Goal: Navigation & Orientation: Find specific page/section

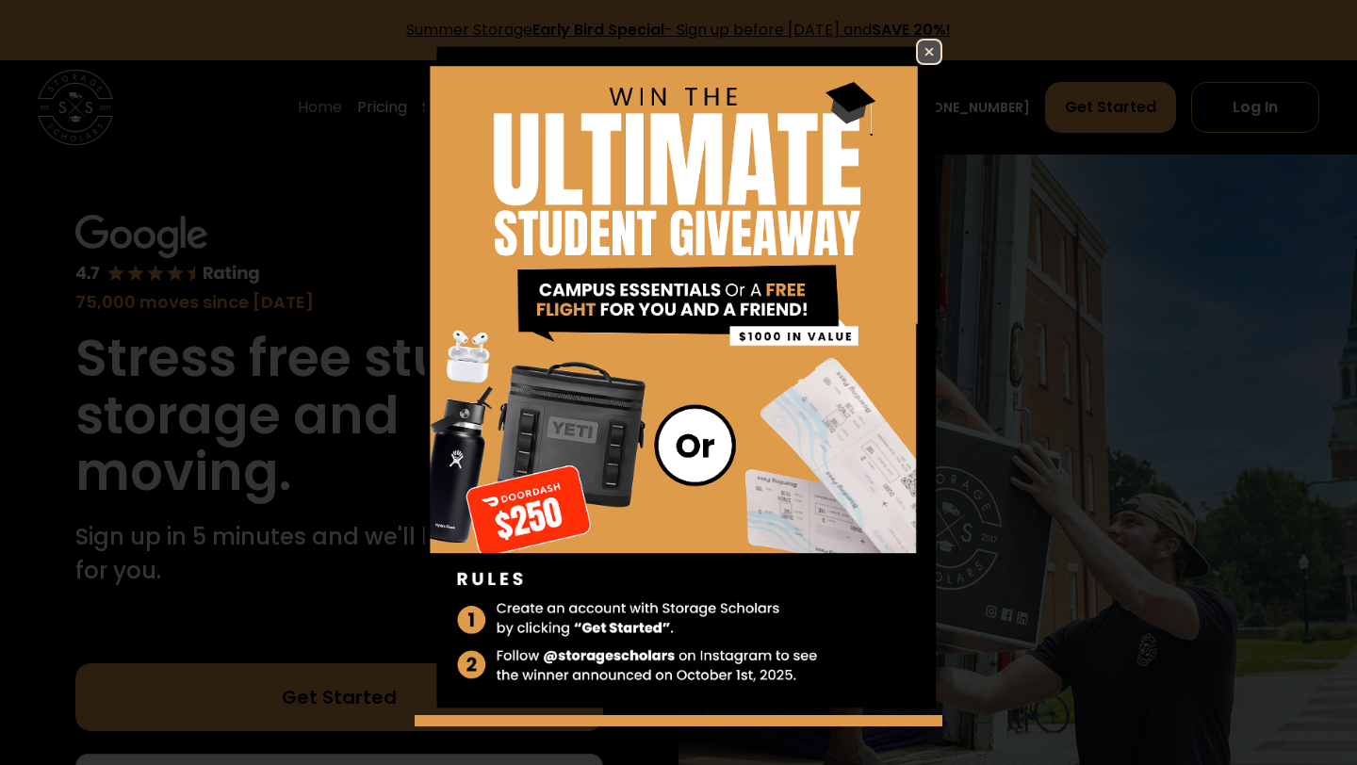
click at [935, 50] on img at bounding box center [929, 52] width 23 height 23
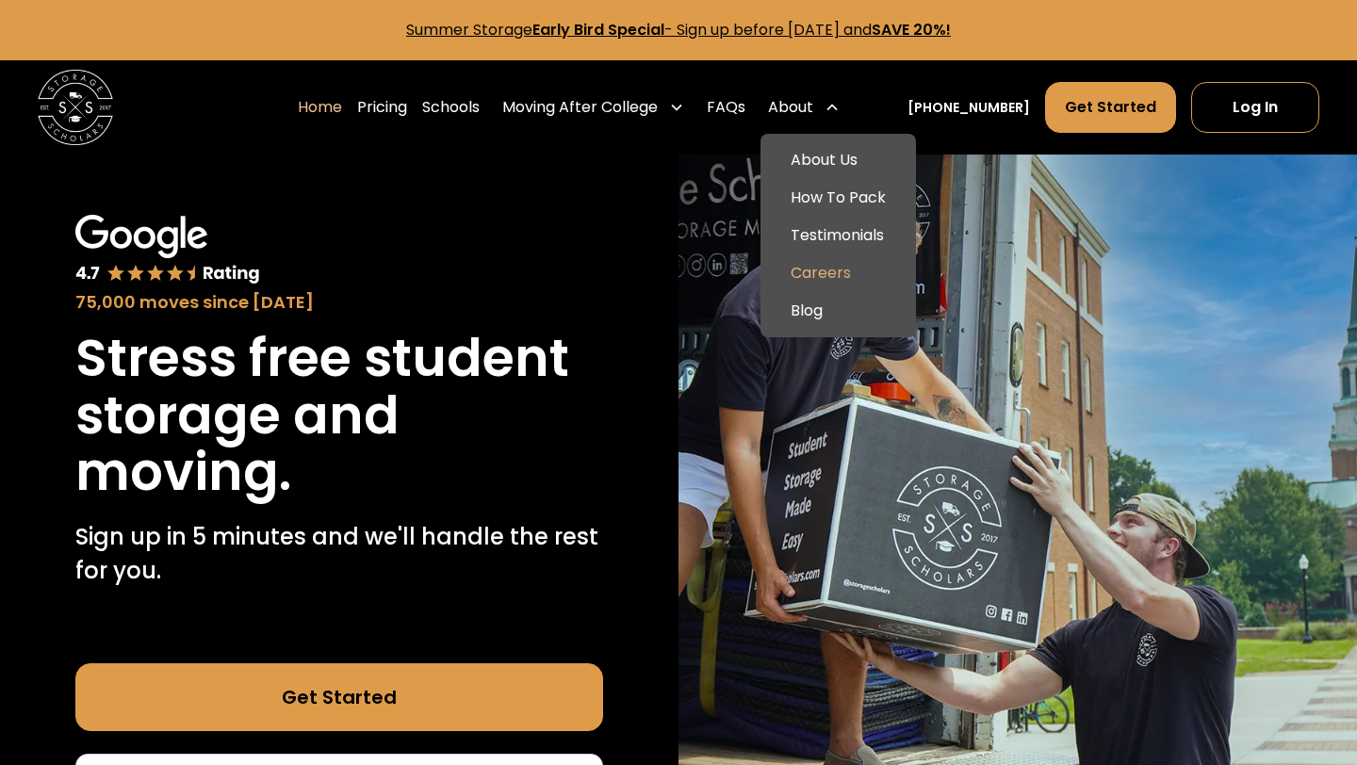
click at [858, 282] on link "Careers" at bounding box center [838, 273] width 140 height 38
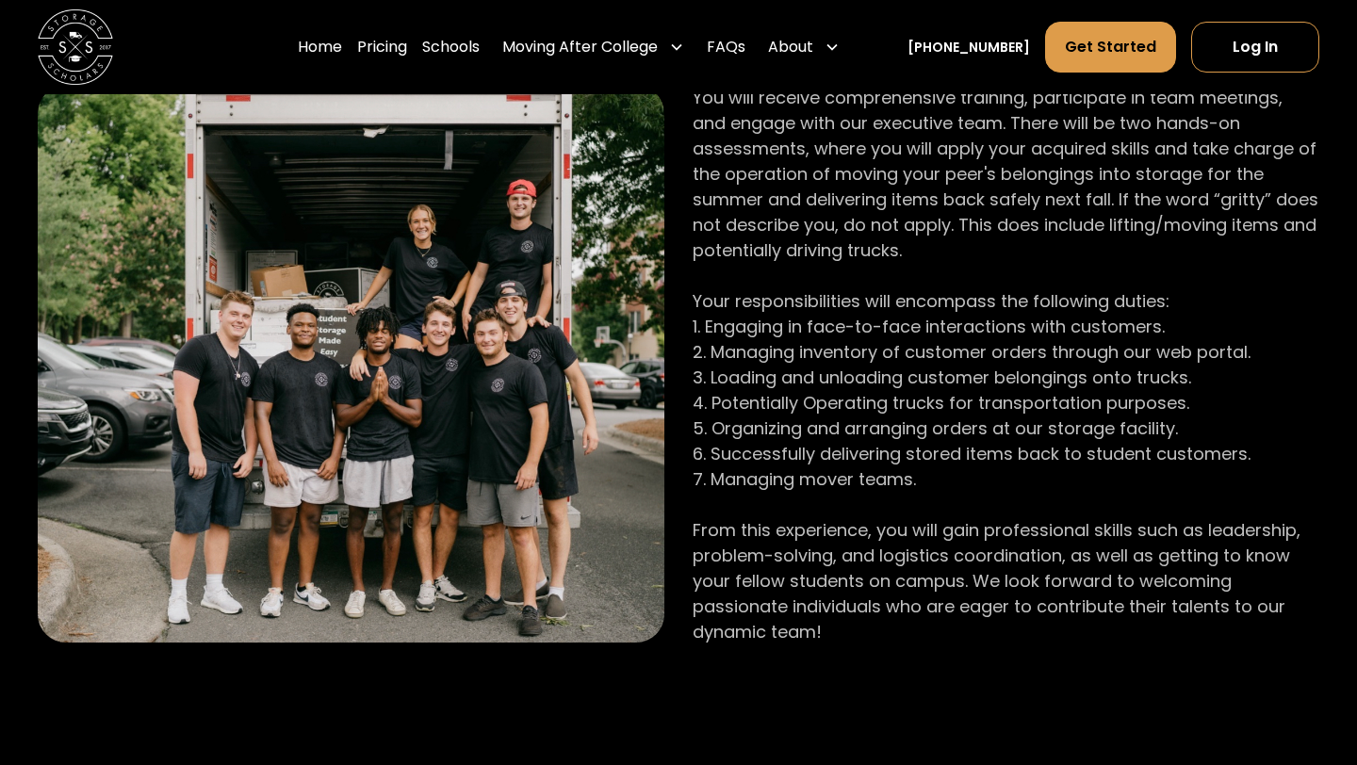
scroll to position [1214, 0]
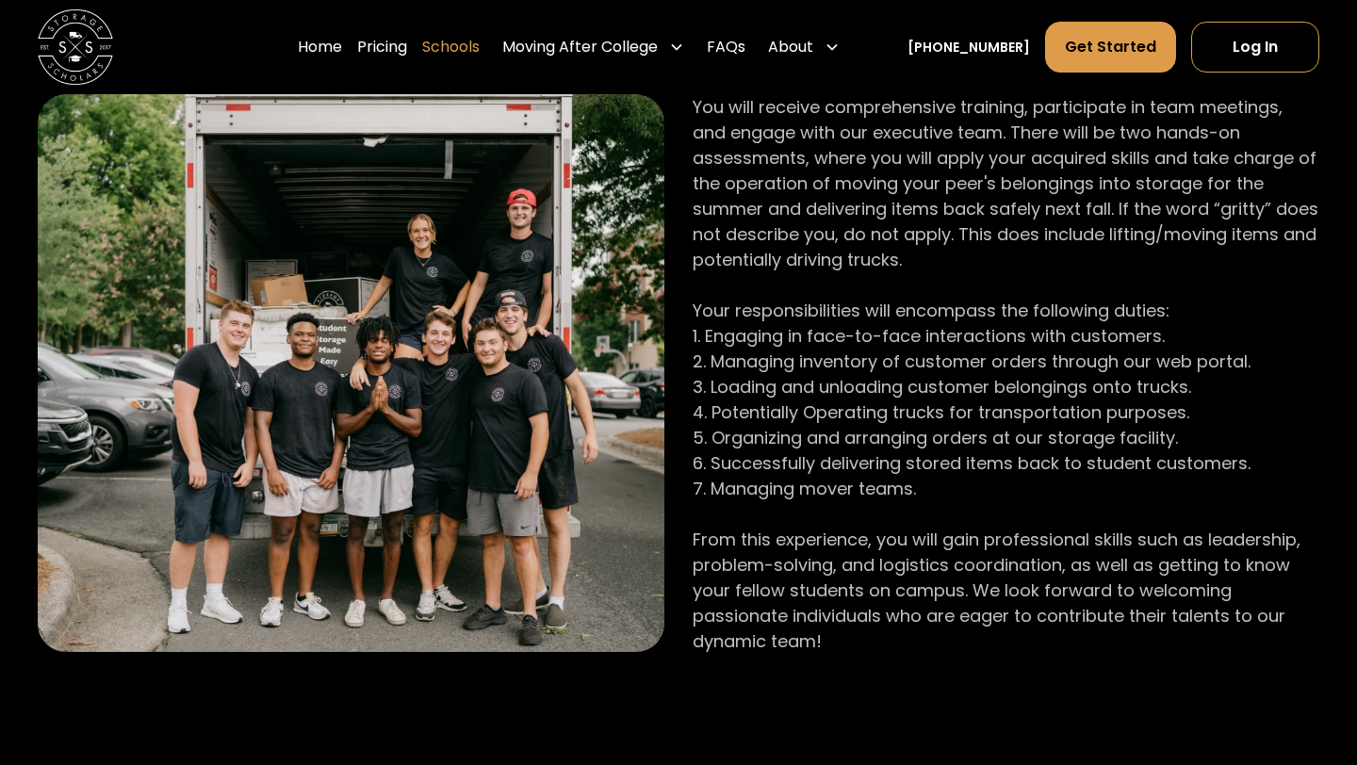
click at [480, 46] on link "Schools" at bounding box center [450, 47] width 57 height 53
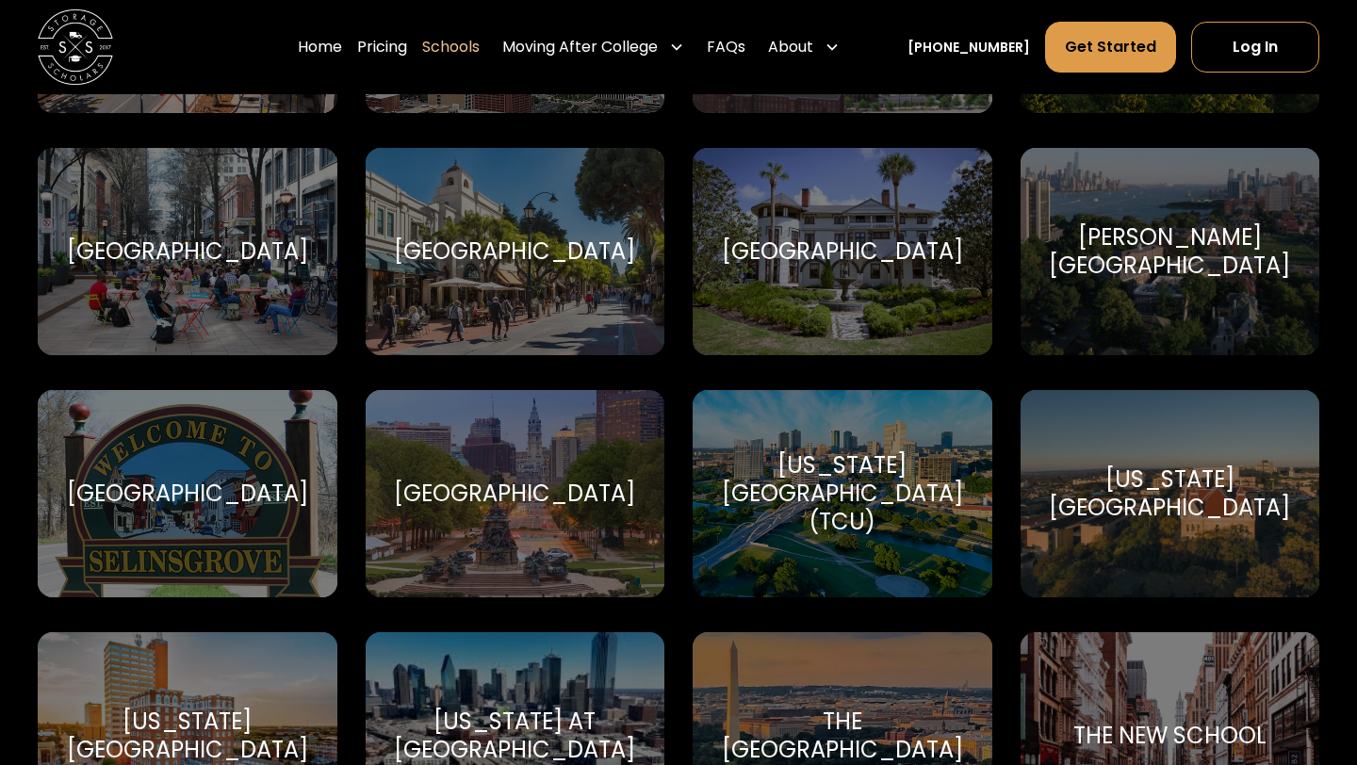
scroll to position [7377, 0]
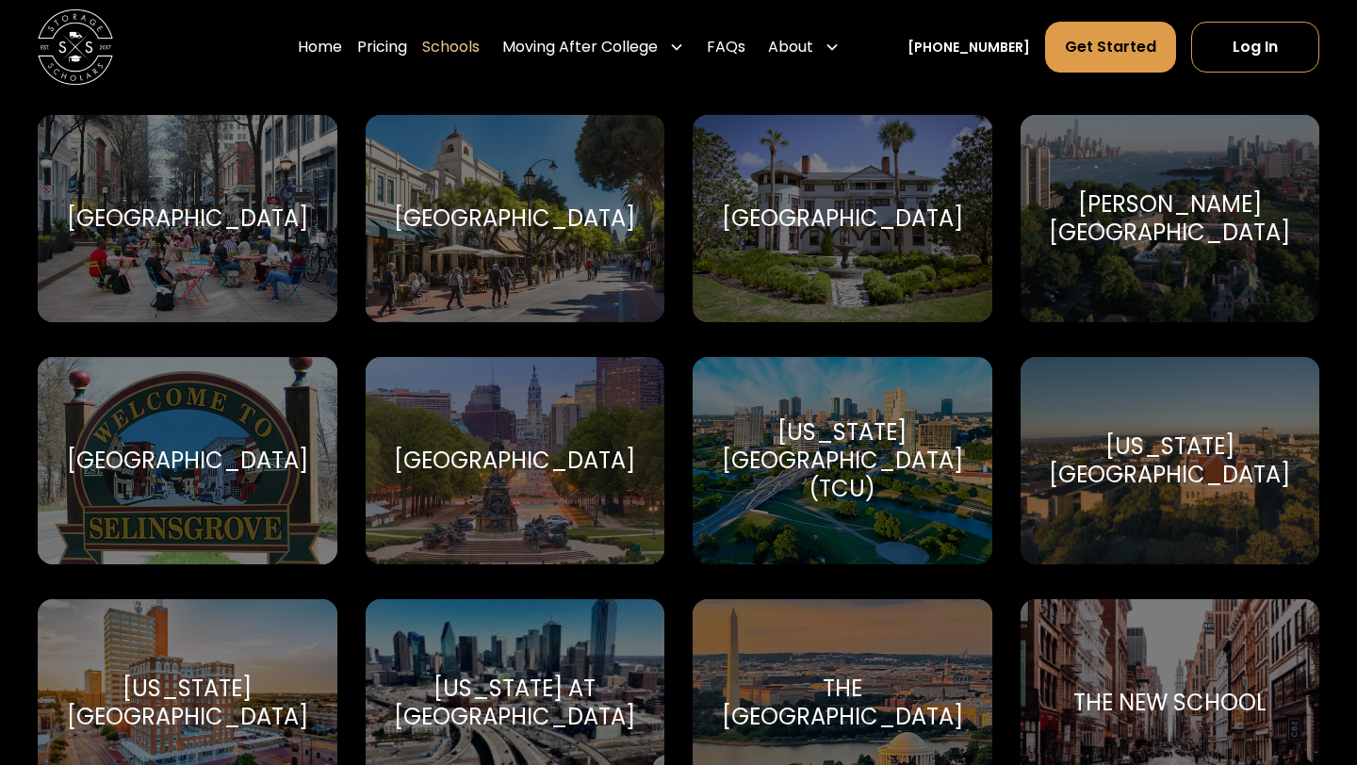
click at [1138, 270] on div "Stevens Institute of Technology Stevens Institute of Technology" at bounding box center [1170, 218] width 300 height 207
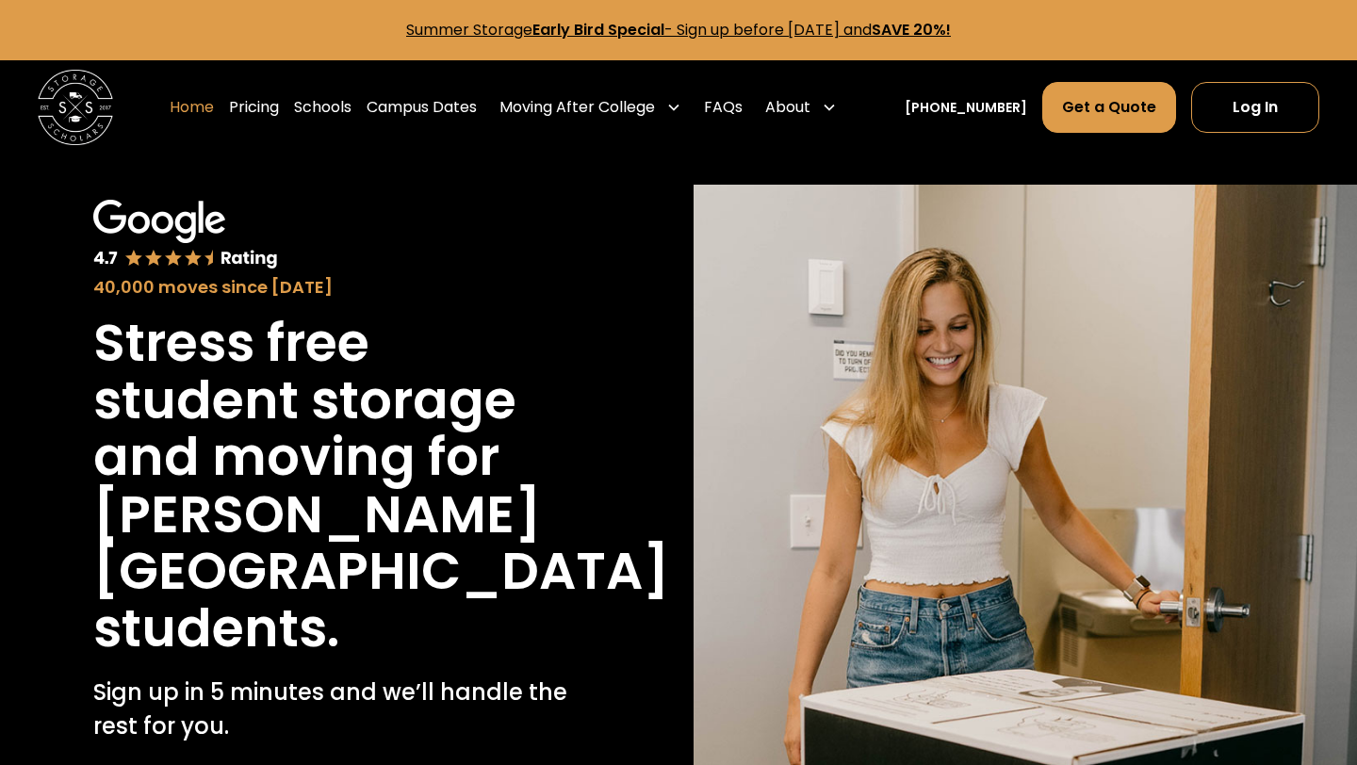
click at [214, 112] on link "Home" at bounding box center [192, 107] width 44 height 53
